Goal: Check status: Check status

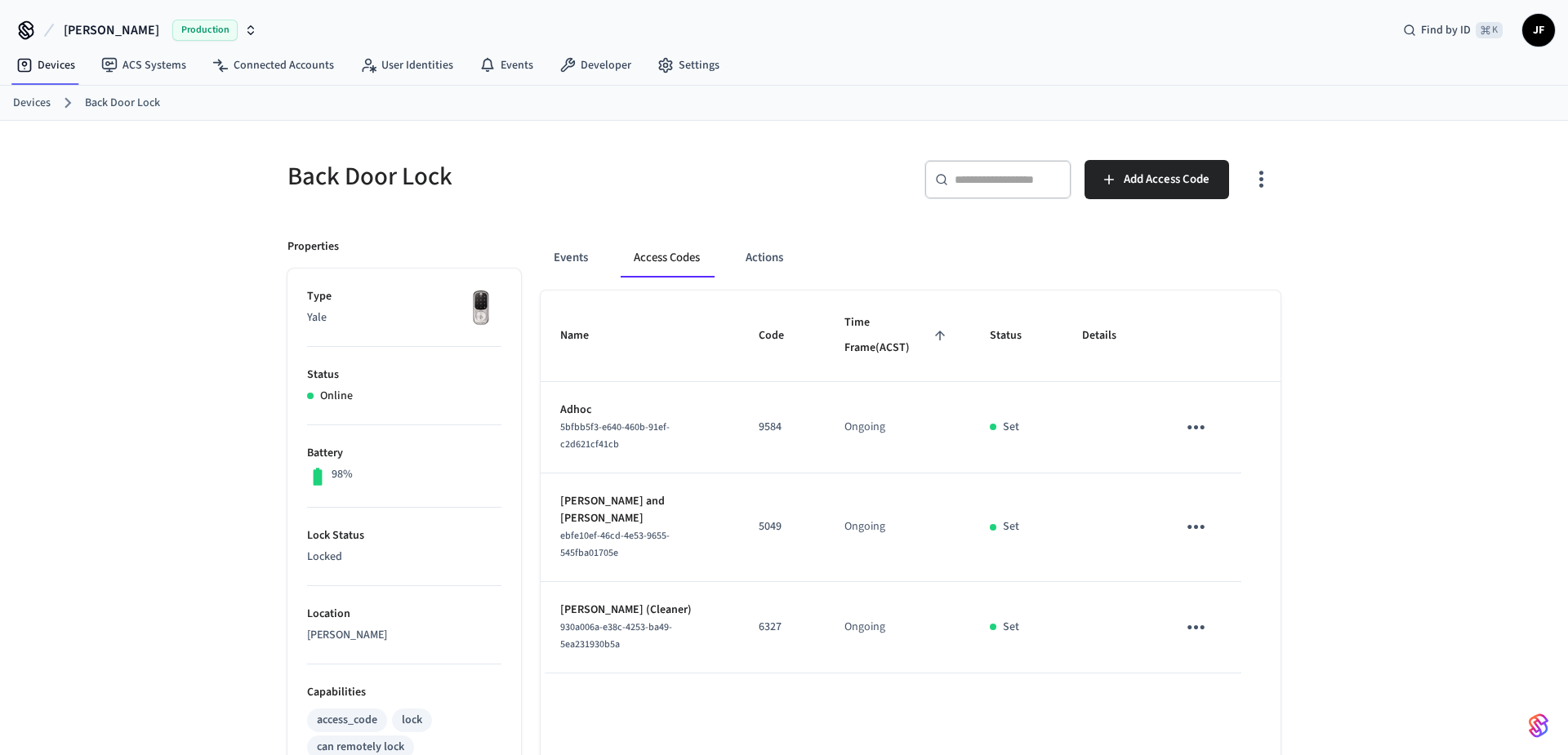
click at [148, 158] on div "Back Door Lock ​ ​ Add Access Code Properties Type Yale Status Online Battery 9…" at bounding box center [784, 653] width 1568 height 1064
click at [18, 101] on link "Devices" at bounding box center [32, 103] width 37 height 17
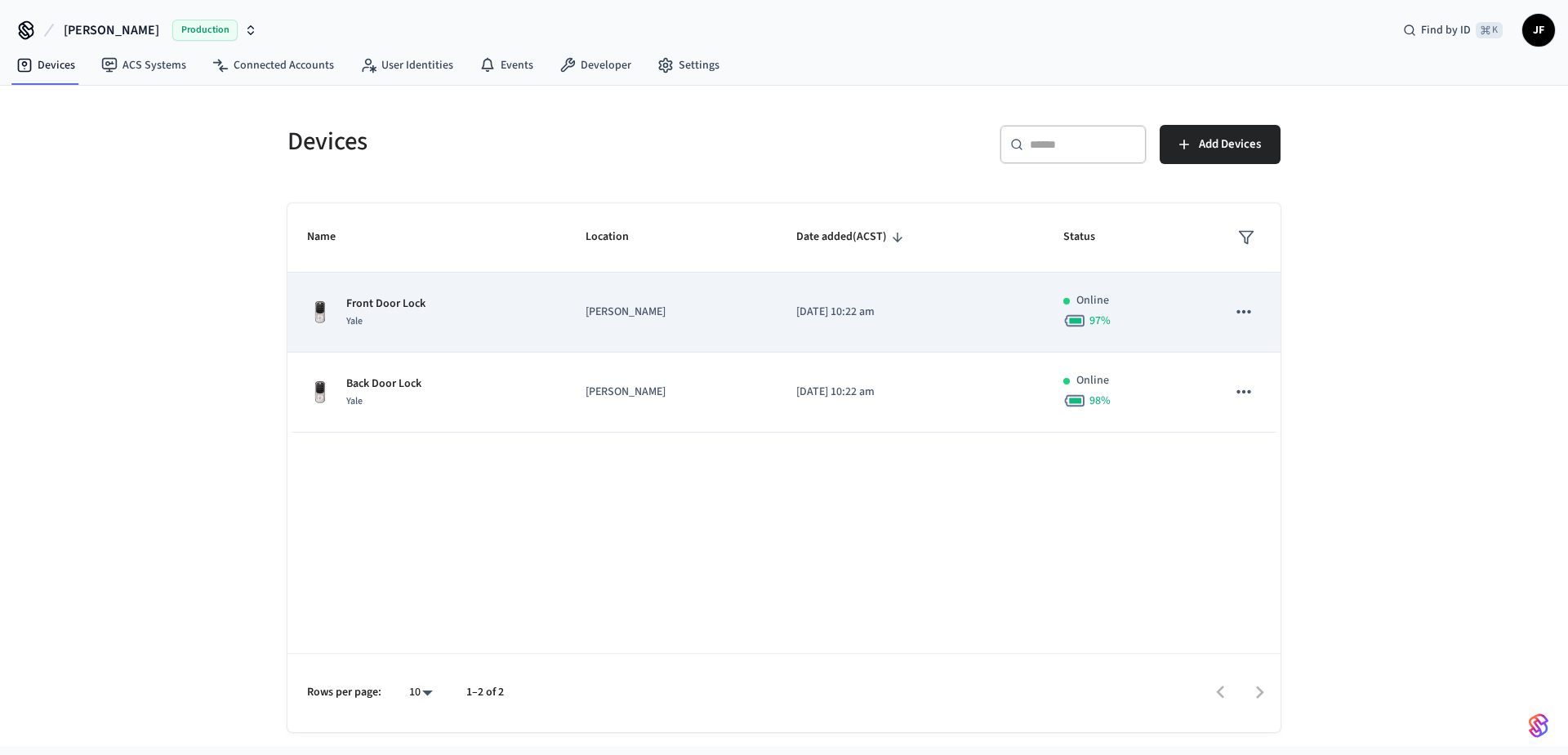
click at [494, 324] on div "Front Door Lock Yale" at bounding box center [426, 312] width 239 height 34
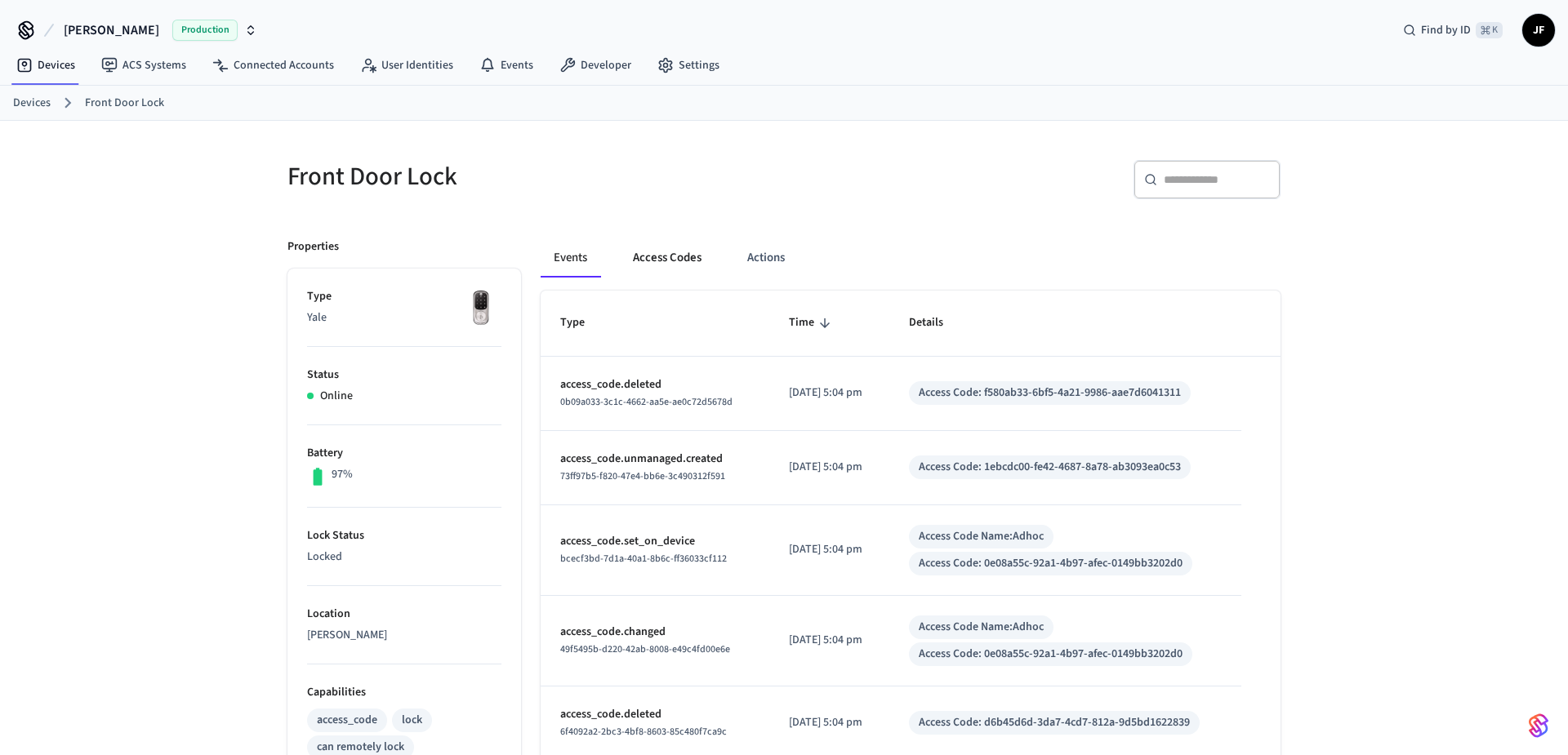
drag, startPoint x: 677, startPoint y: 260, endPoint x: 645, endPoint y: 261, distance: 32.0
click at [677, 260] on button "Access Codes" at bounding box center [667, 257] width 95 height 39
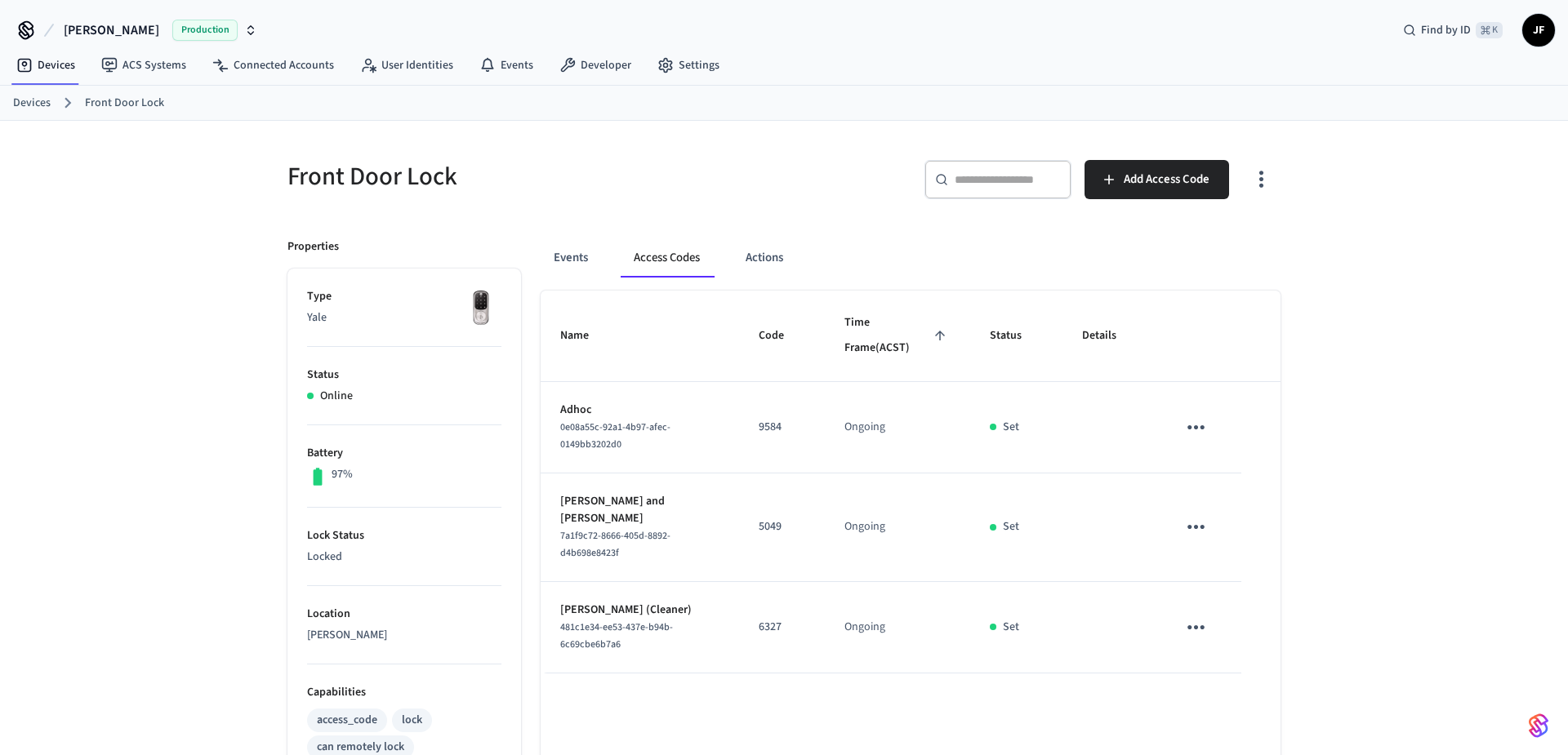
click at [32, 108] on link "Devices" at bounding box center [32, 103] width 37 height 17
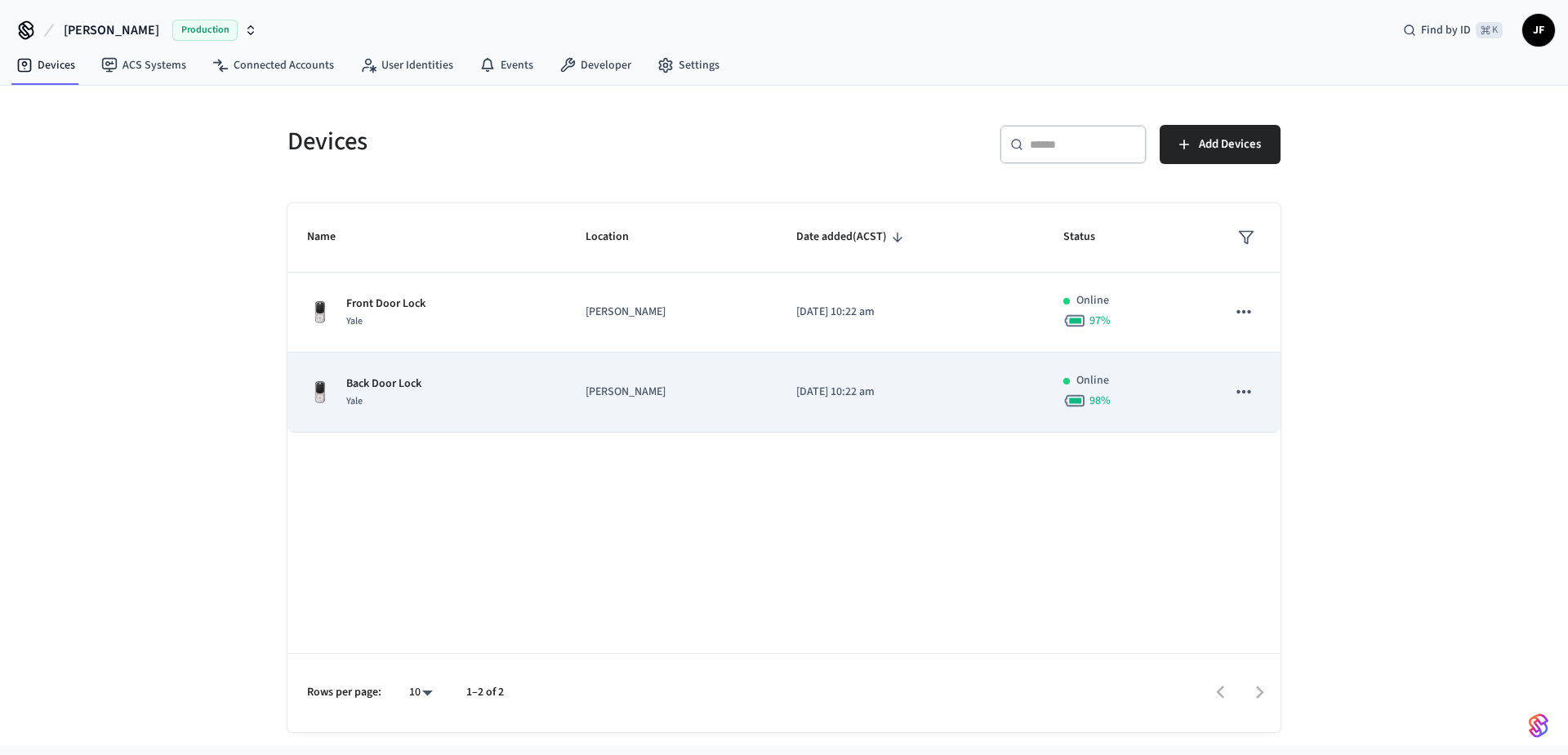
click at [462, 393] on div "Back Door Lock Yale" at bounding box center [426, 392] width 239 height 34
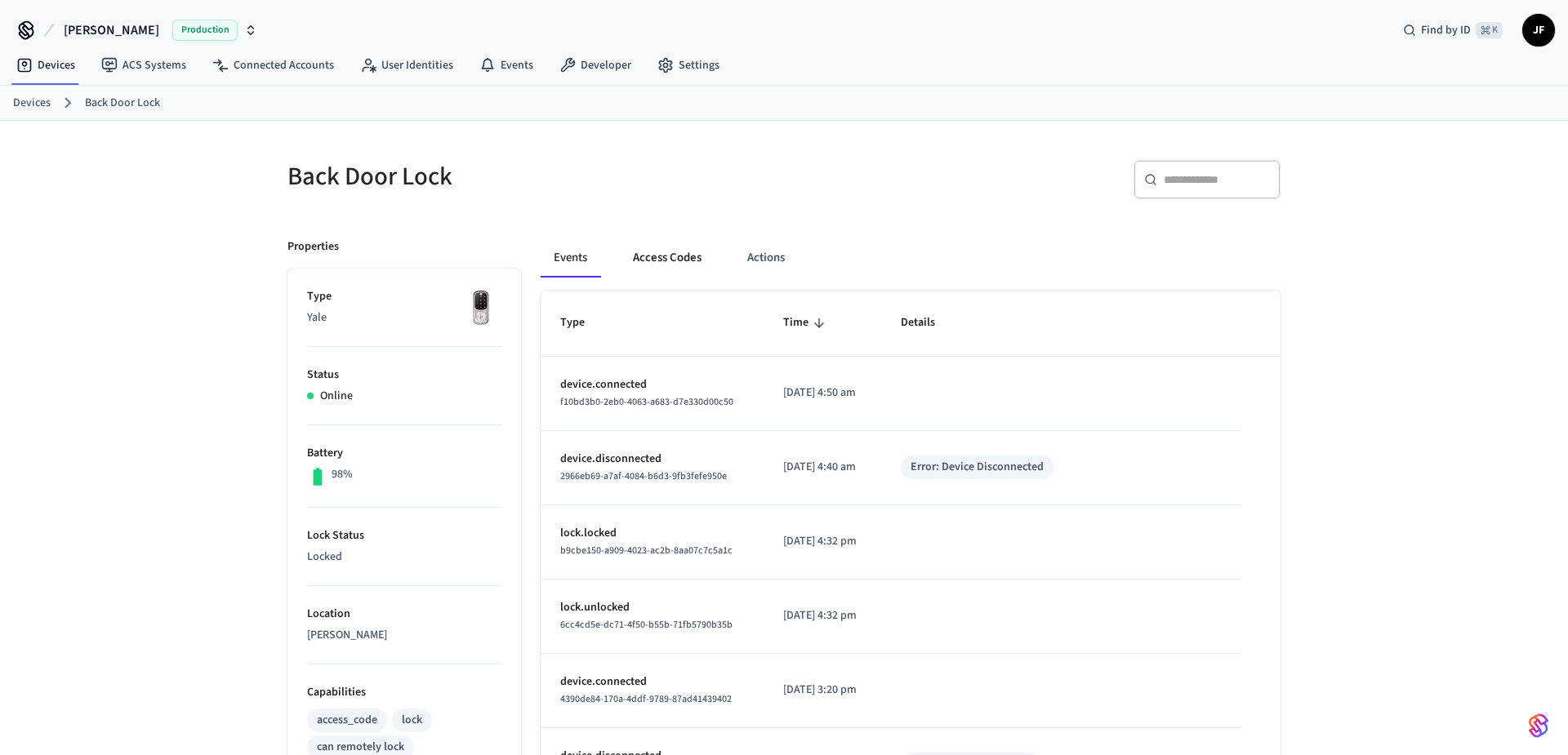
drag, startPoint x: 678, startPoint y: 256, endPoint x: 645, endPoint y: 258, distance: 33.1
click at [678, 256] on button "Access Codes" at bounding box center [667, 257] width 95 height 39
